Goal: Transaction & Acquisition: Purchase product/service

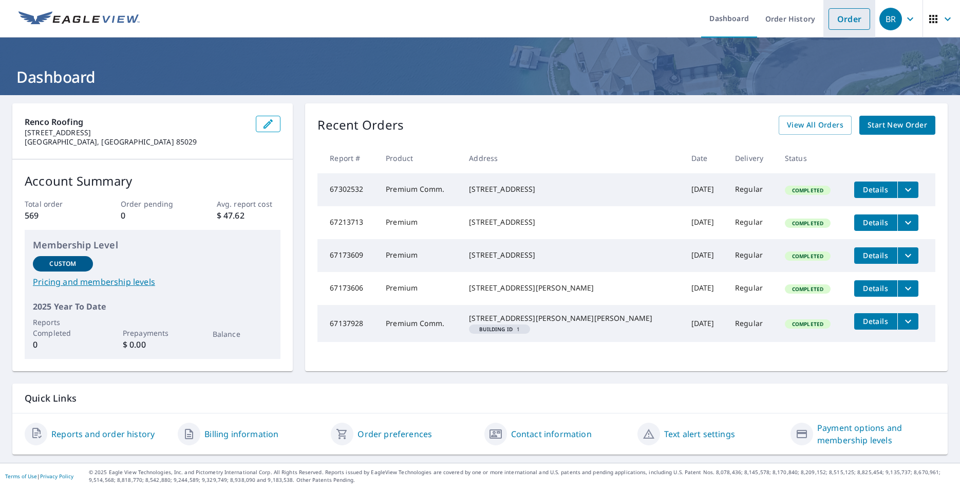
click at [848, 18] on link "Order" at bounding box center [850, 19] width 42 height 22
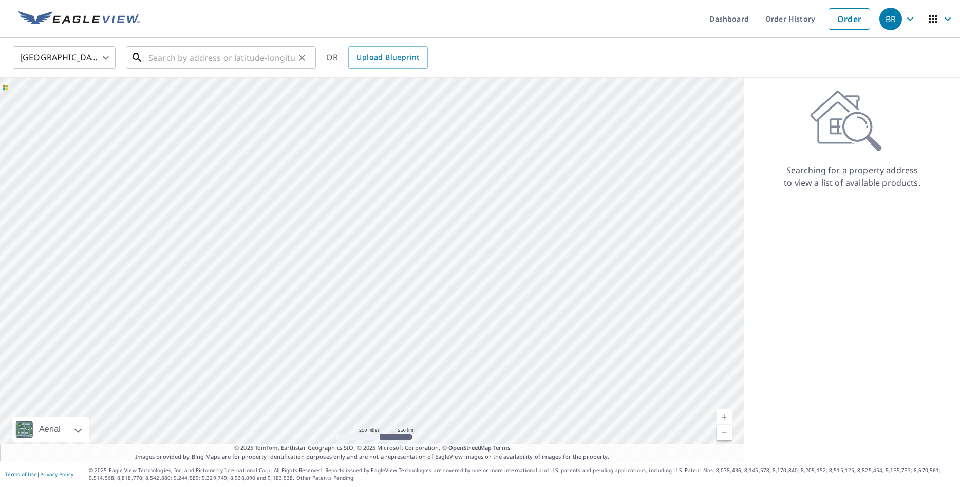
click at [181, 60] on input "text" at bounding box center [222, 57] width 146 height 29
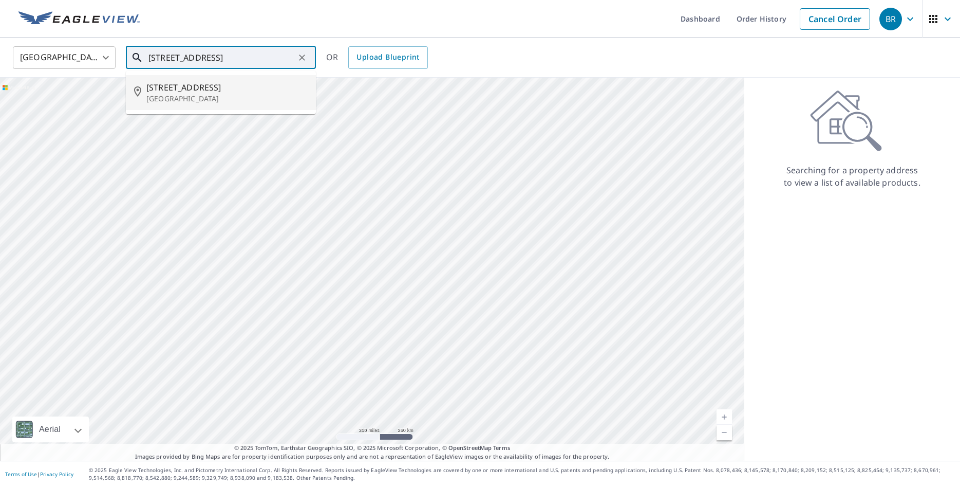
click at [216, 90] on span "[STREET_ADDRESS]" at bounding box center [226, 87] width 161 height 12
type input "[STREET_ADDRESS]"
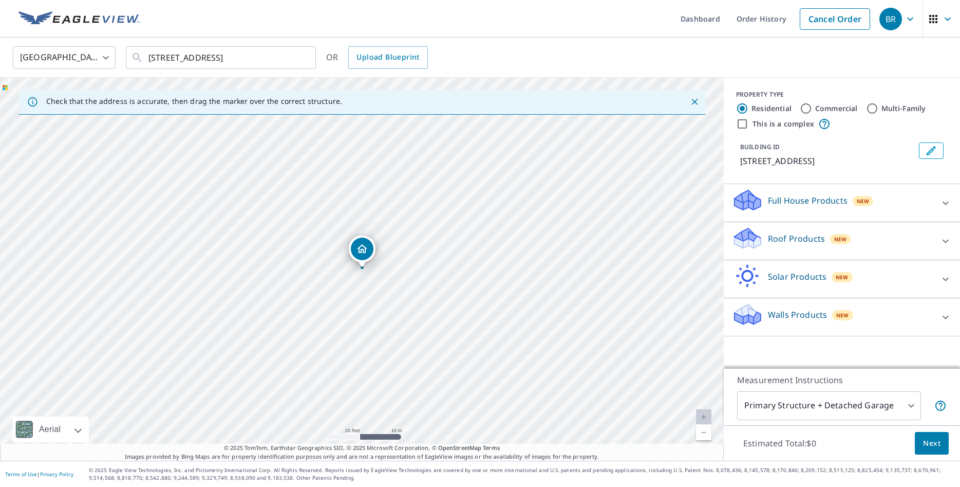
click at [794, 237] on p "Roof Products" at bounding box center [796, 238] width 57 height 12
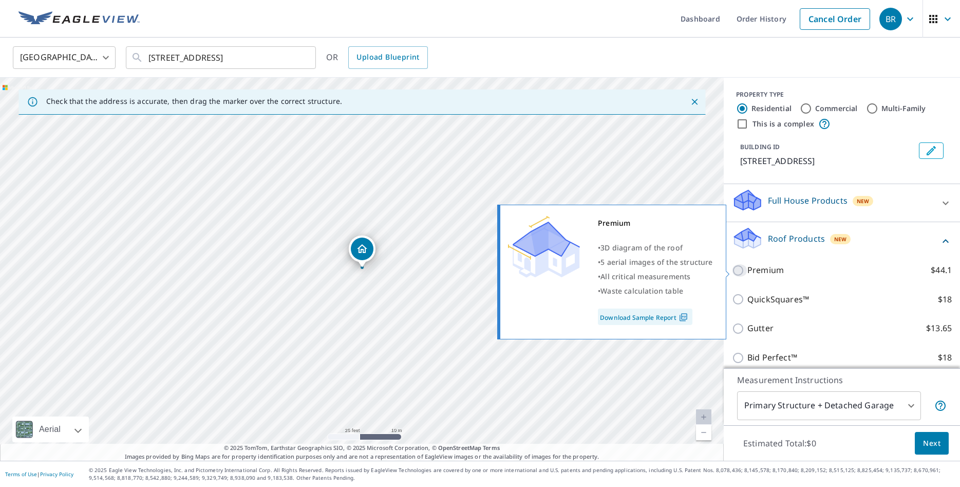
click at [741, 270] on input "Premium $44.1" at bounding box center [739, 270] width 15 height 12
checkbox input "true"
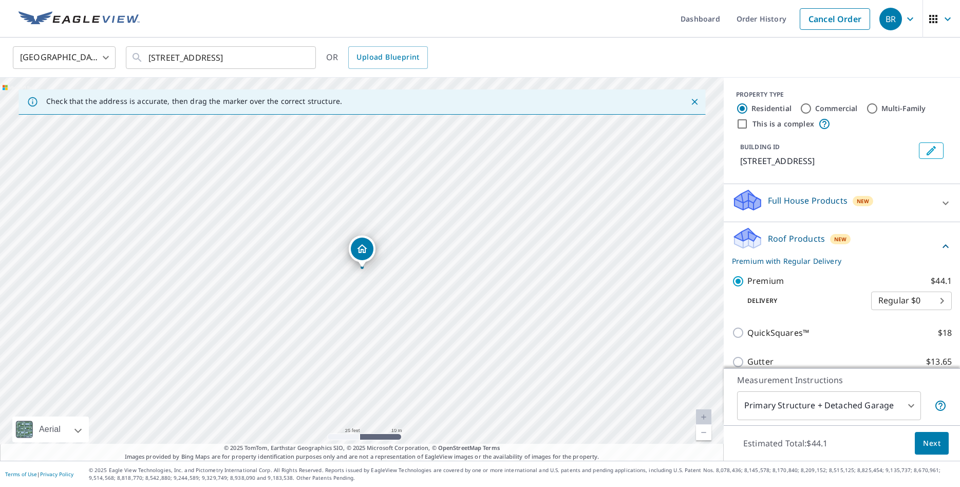
click at [934, 445] on span "Next" at bounding box center [931, 443] width 17 height 13
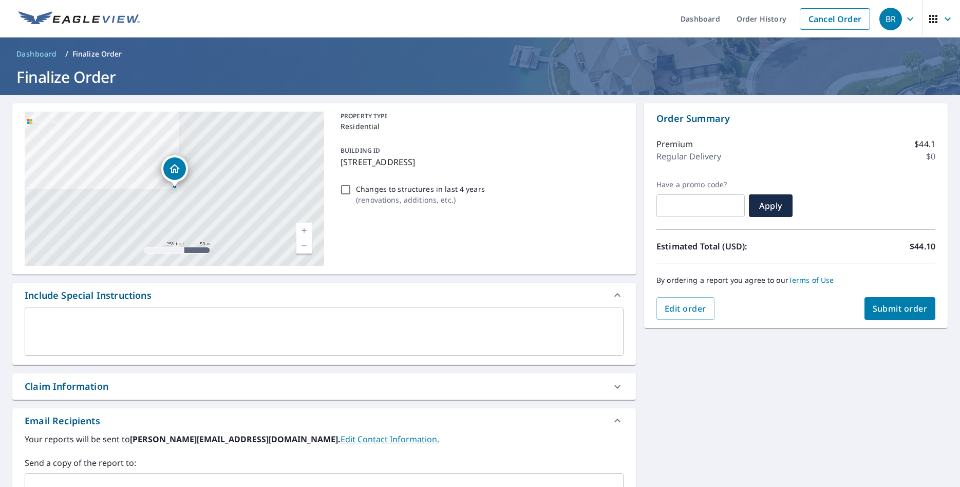
click at [901, 309] on span "Submit order" at bounding box center [900, 308] width 55 height 11
